Goal: Communication & Community: Answer question/provide support

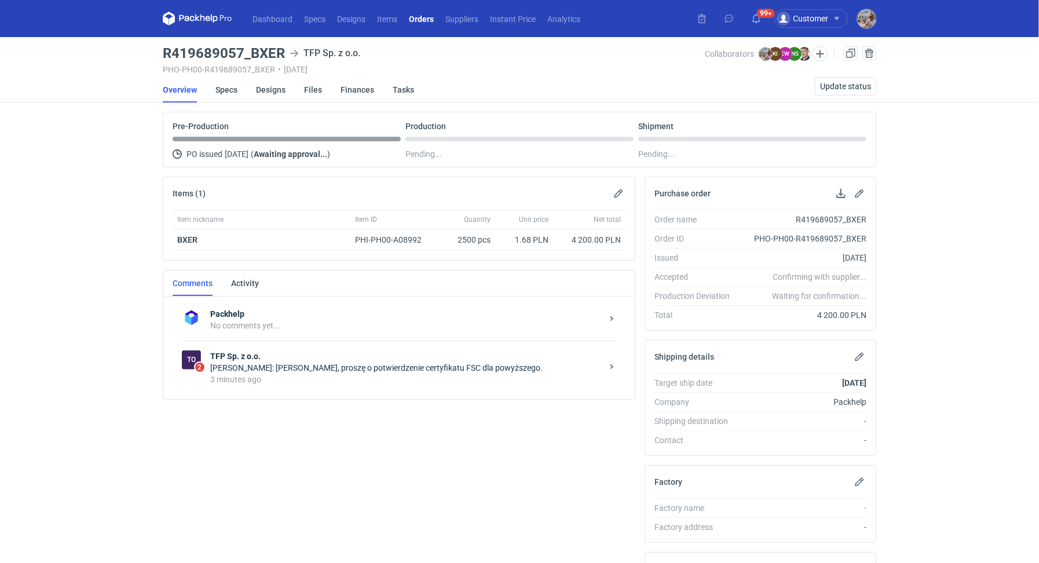
click at [475, 365] on div "[PERSON_NAME]: [PERSON_NAME], proszę o potwierdzenie certyfikatu FSC dla powyżs…" at bounding box center [406, 368] width 392 height 12
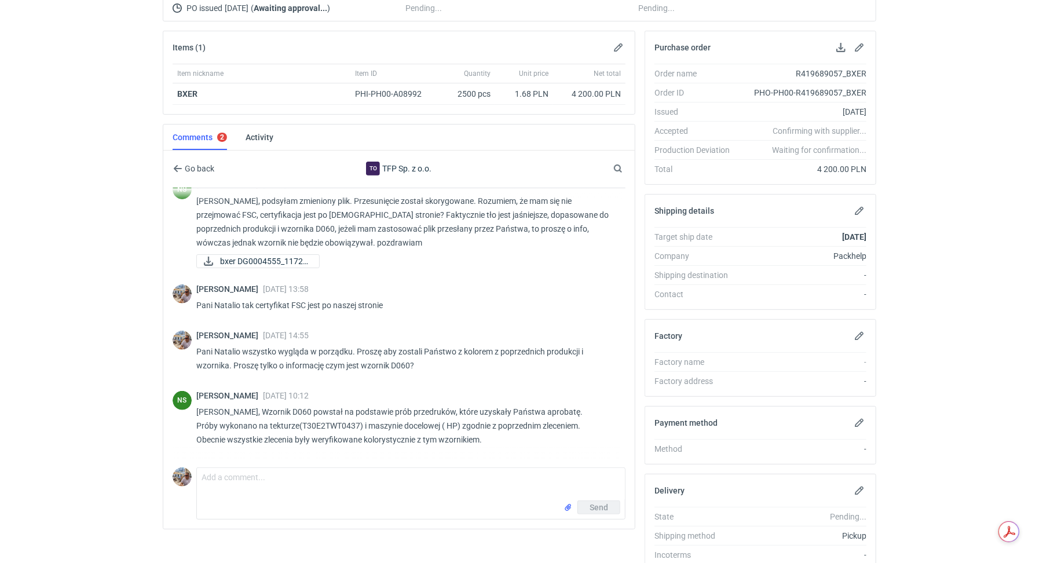
scroll to position [499, 0]
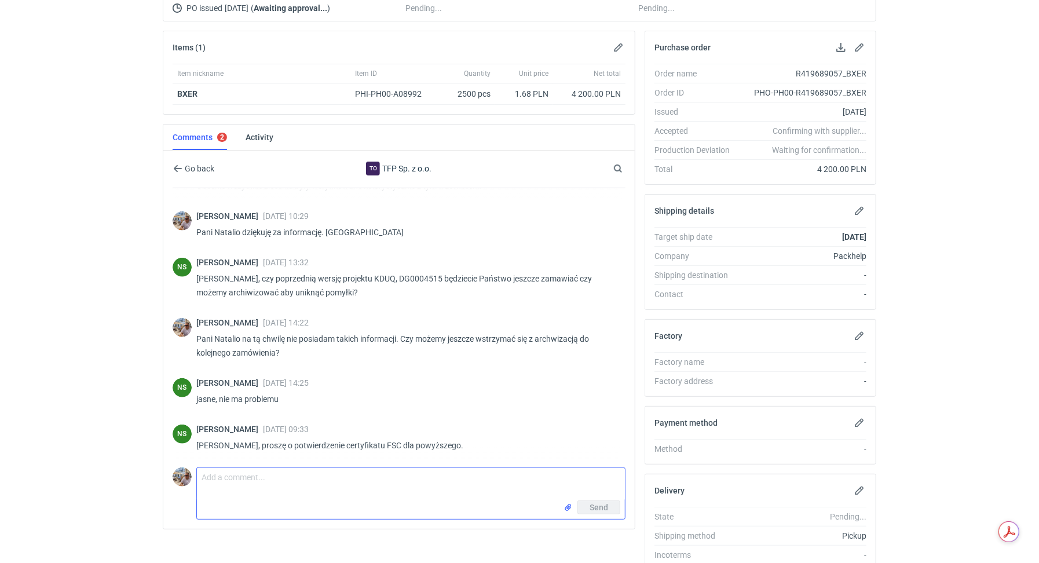
click at [303, 469] on textarea "Comment message" at bounding box center [411, 484] width 428 height 32
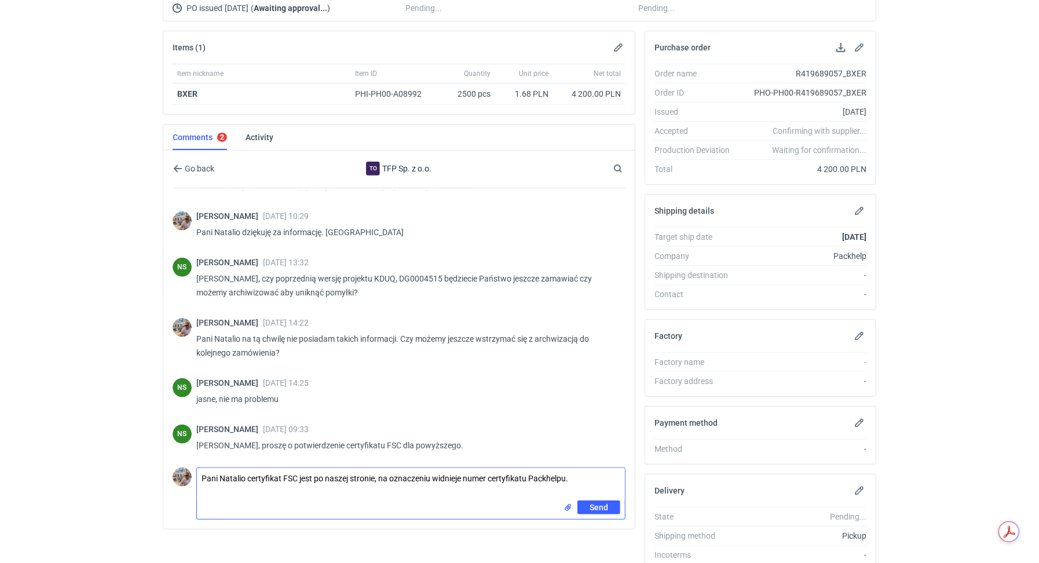
type textarea "Pani Natalio certyfikat FSC jest po naszej stronie, na oznaczeniu widnieje nume…"
click at [582, 500] on button "Send" at bounding box center [598, 507] width 43 height 14
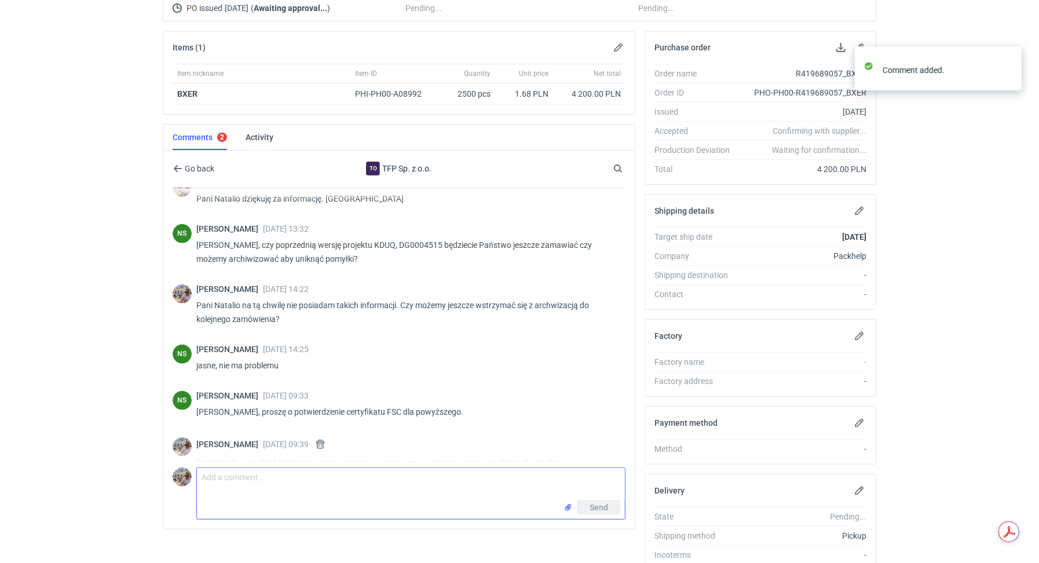
scroll to position [550, 0]
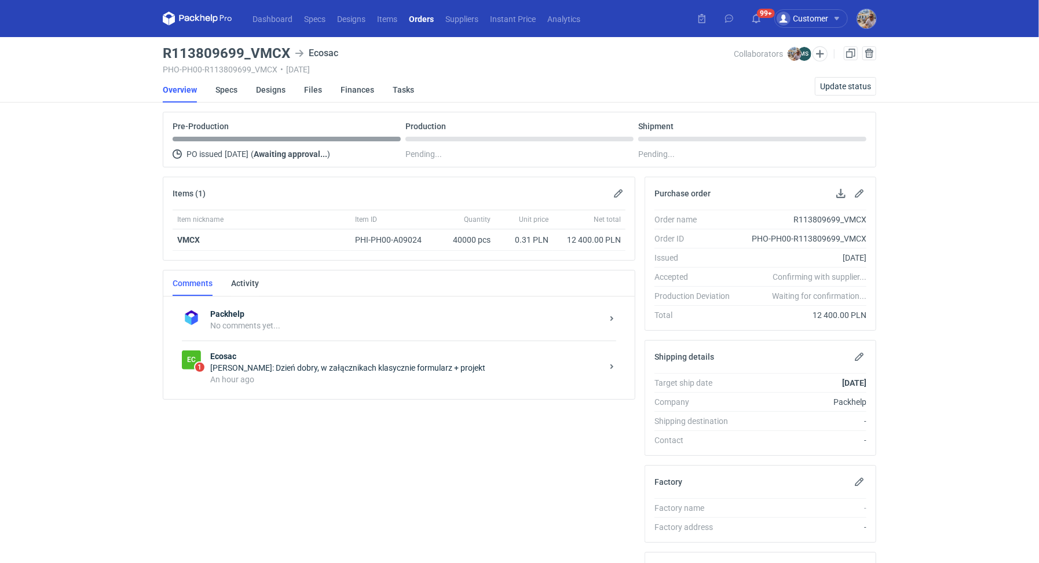
click at [303, 363] on div "Michał Sokołowski: Dzień dobry, w załącznikach klasycznie formularz + projekt" at bounding box center [406, 368] width 392 height 12
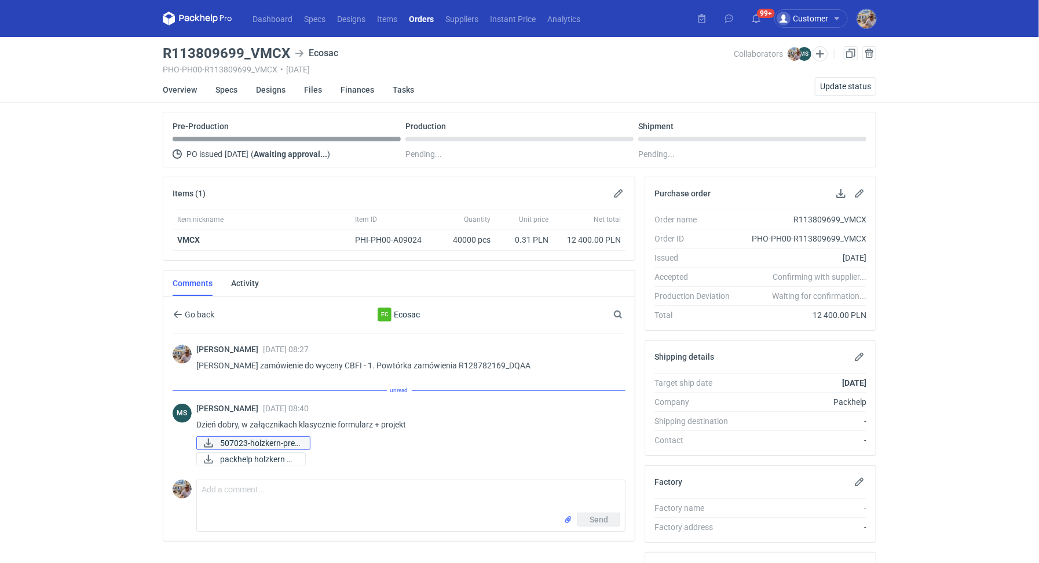
click at [279, 440] on span "507023-holzkern-prev..." at bounding box center [260, 443] width 81 height 13
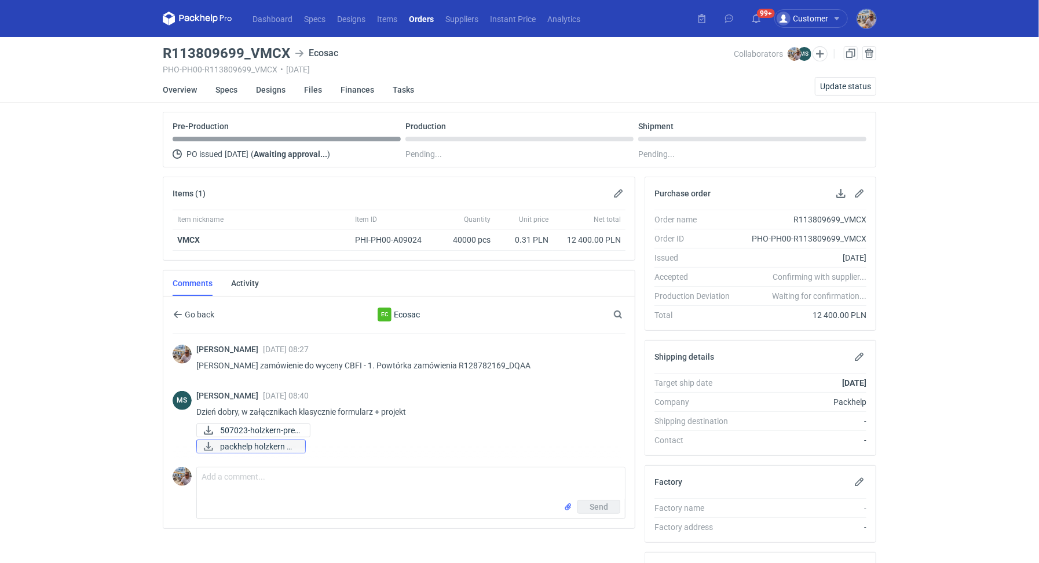
click at [265, 447] on span "packhelp holzkern 5...." at bounding box center [258, 446] width 76 height 13
drag, startPoint x: 251, startPoint y: 53, endPoint x: 287, endPoint y: 54, distance: 36.5
click at [287, 54] on h3 "R113809699_VMCX" at bounding box center [226, 53] width 127 height 14
copy h3 "VMCX"
drag, startPoint x: 525, startPoint y: 362, endPoint x: 447, endPoint y: 365, distance: 78.3
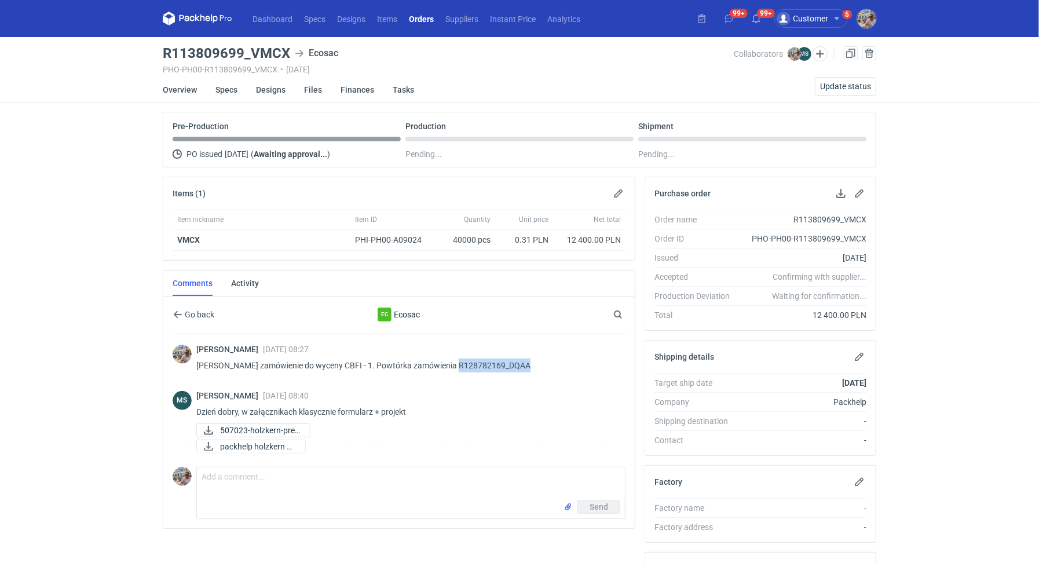
click at [449, 361] on p "Panie Michale zamówienie do wyceny CBFI - 1. Powtórka zamówienia R128782169_DQAA" at bounding box center [406, 366] width 420 height 14
copy p "R128782169_DQAA"
click at [313, 476] on textarea "Comment message" at bounding box center [411, 483] width 428 height 32
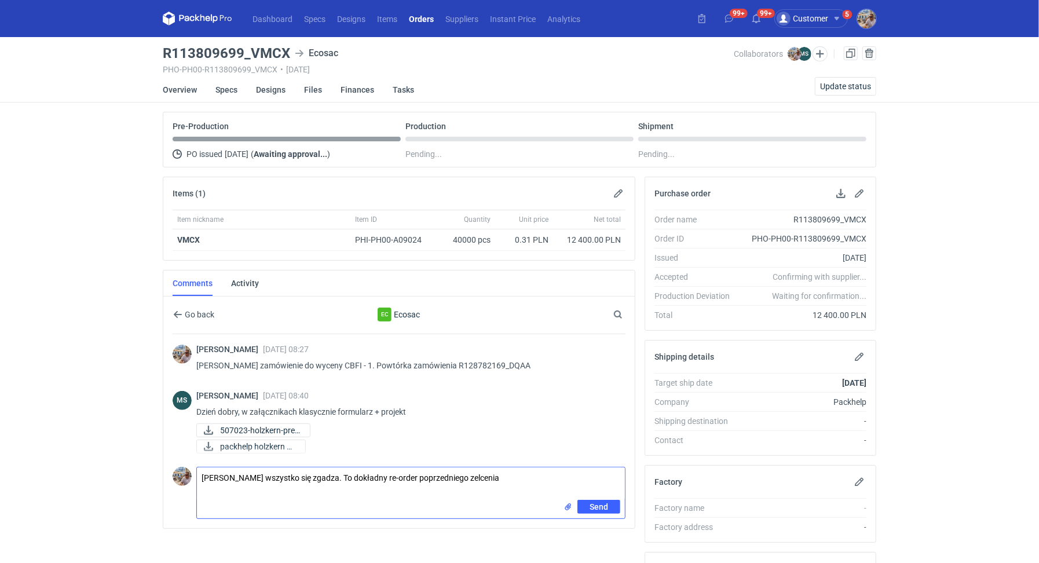
paste textarea "R128782169_DQAA"
type textarea "Panie Michale wszystko się zgadza. To dokładny re-order poprzedniego zlcenia R1…"
